Goal: Task Accomplishment & Management: Complete application form

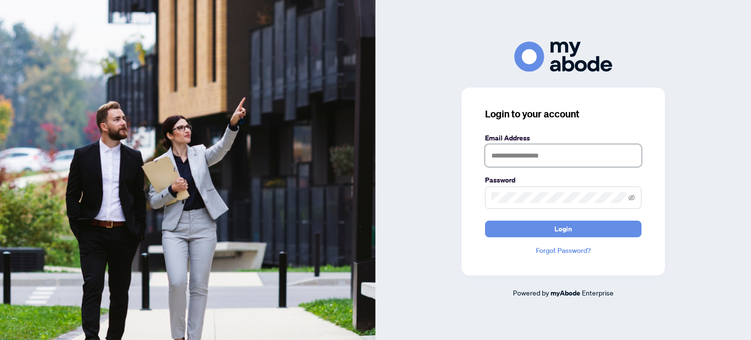
click at [515, 160] on input "text" at bounding box center [563, 155] width 156 height 22
type input "**********"
click at [506, 203] on span at bounding box center [563, 197] width 156 height 22
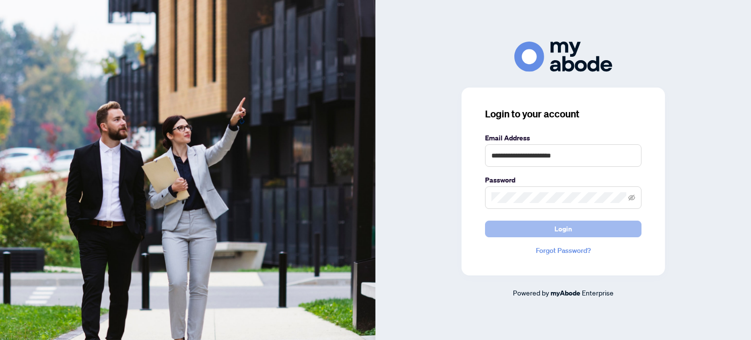
click at [548, 232] on button "Login" at bounding box center [563, 228] width 156 height 17
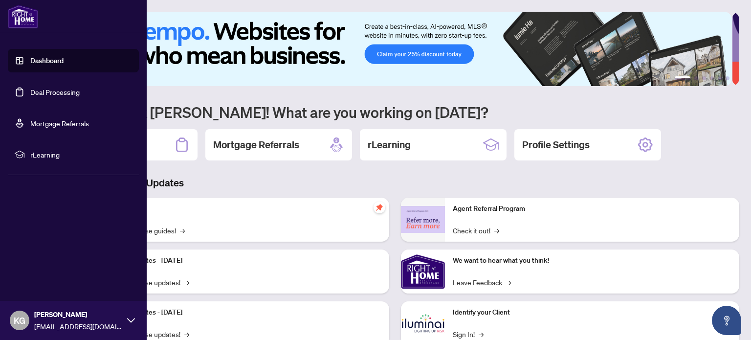
click at [35, 92] on link "Deal Processing" at bounding box center [54, 91] width 49 height 9
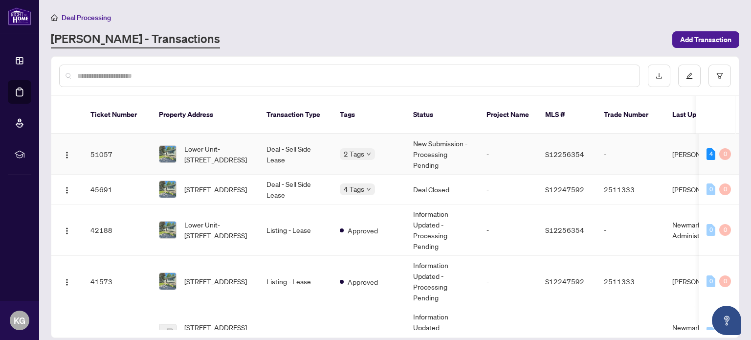
click at [293, 135] on td "Deal - Sell Side Lease" at bounding box center [295, 154] width 73 height 41
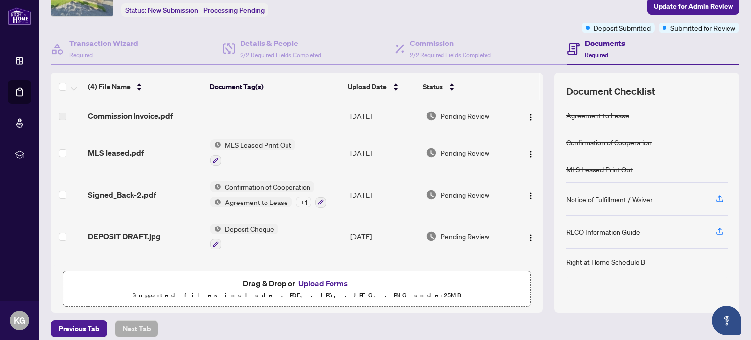
scroll to position [68, 0]
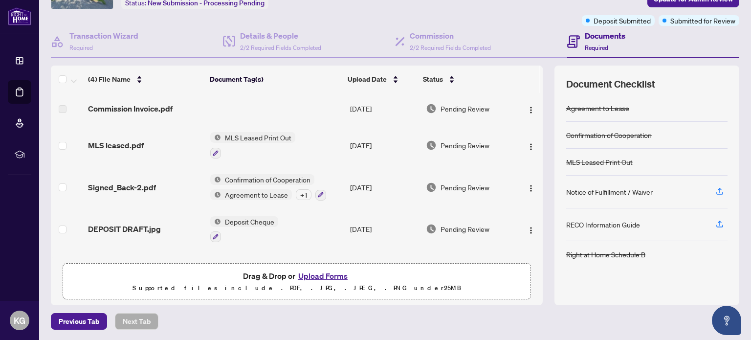
click at [316, 272] on button "Upload Forms" at bounding box center [322, 275] width 55 height 13
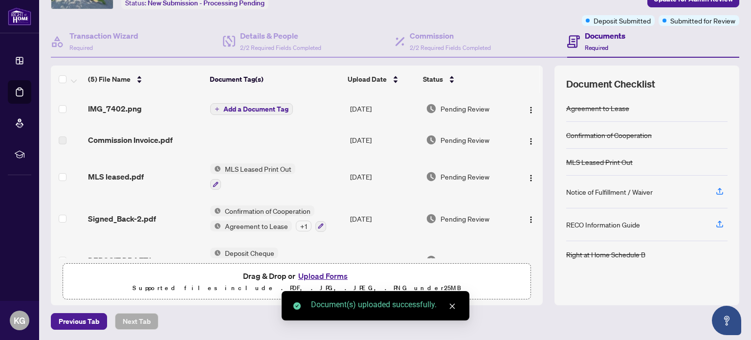
click at [247, 106] on span "Add a Document Tag" at bounding box center [255, 109] width 65 height 7
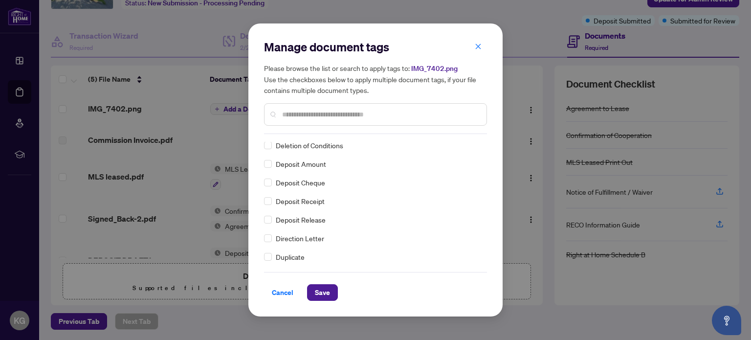
scroll to position [0, 0]
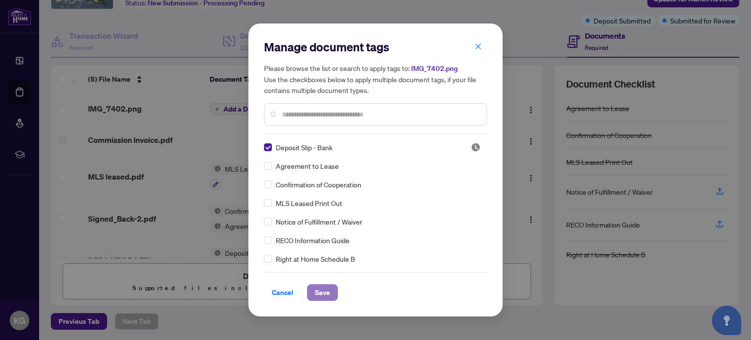
click at [326, 290] on span "Save" at bounding box center [322, 292] width 15 height 16
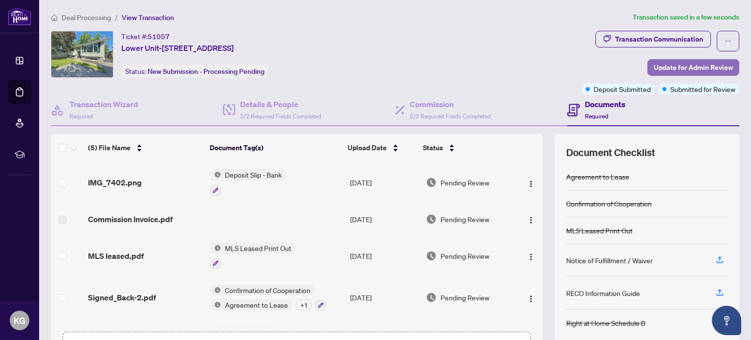
click at [671, 67] on span "Update for Admin Review" at bounding box center [692, 68] width 79 height 16
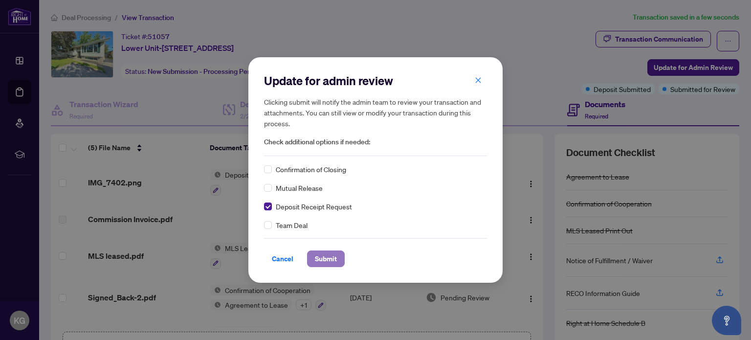
click at [326, 252] on span "Submit" at bounding box center [326, 259] width 22 height 16
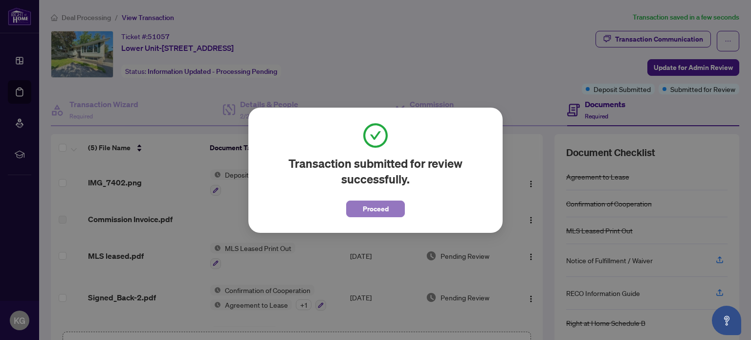
click at [386, 210] on span "Proceed" at bounding box center [376, 209] width 26 height 16
